Goal: Transaction & Acquisition: Purchase product/service

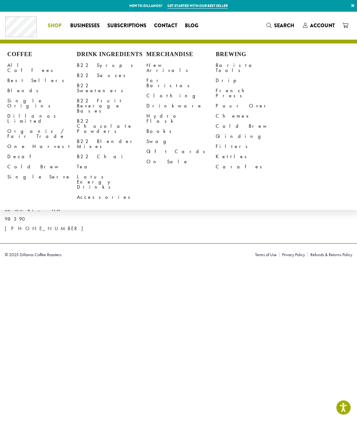
click at [58, 25] on span "Shop" at bounding box center [55, 26] width 14 height 8
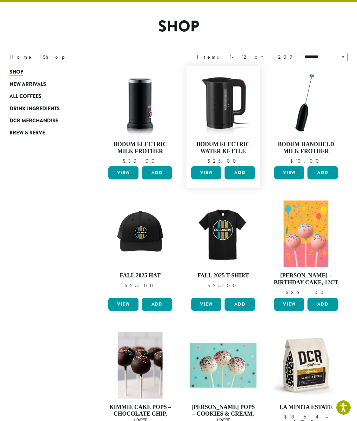
scroll to position [42, 0]
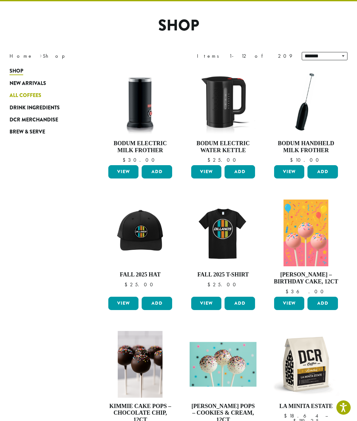
click at [22, 93] on span "All Coffees" at bounding box center [26, 96] width 32 height 8
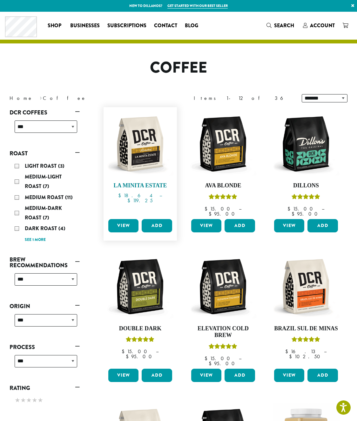
click at [143, 153] on img at bounding box center [140, 143] width 67 height 67
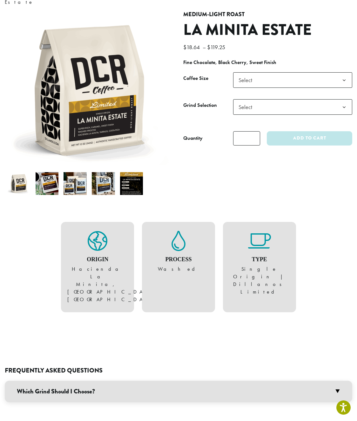
scroll to position [64, 0]
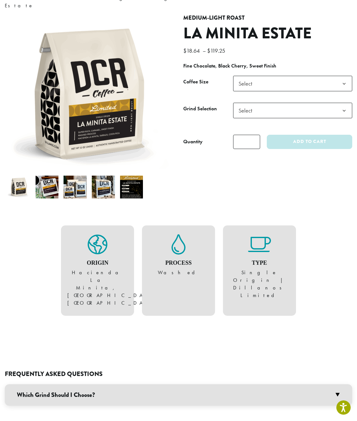
click at [85, 270] on figure "Origin [GEOGRAPHIC_DATA], [GEOGRAPHIC_DATA], [GEOGRAPHIC_DATA]" at bounding box center [97, 270] width 60 height 73
click at [174, 248] on figure "Process Washed" at bounding box center [178, 255] width 60 height 43
click at [250, 247] on icon at bounding box center [259, 244] width 23 height 20
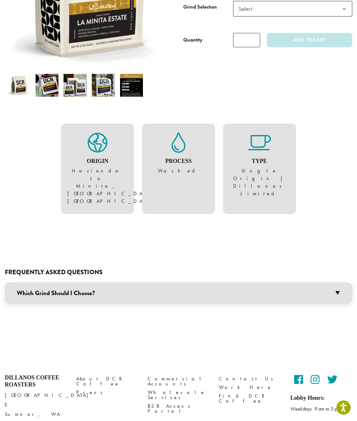
click at [243, 283] on h3 "Which Grind Should I Choose?" at bounding box center [178, 294] width 347 height 22
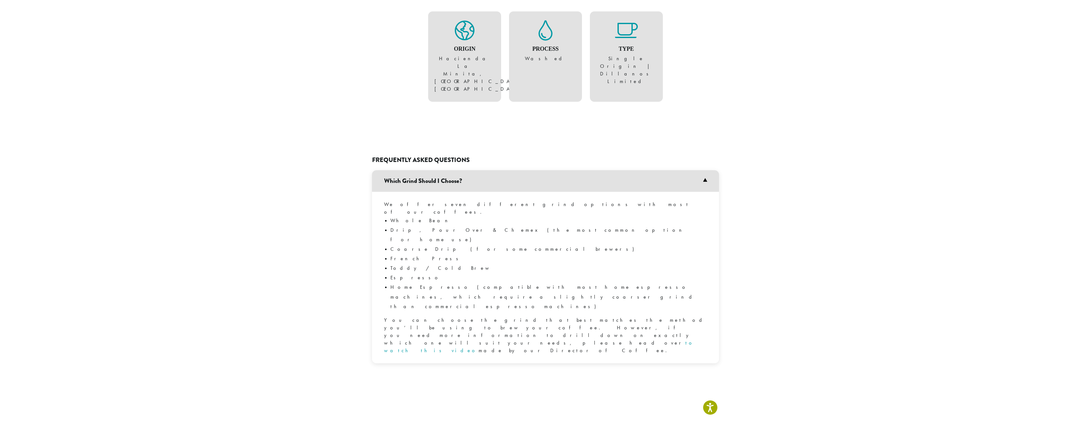
scroll to position [275, 0]
